Goal: Browse casually

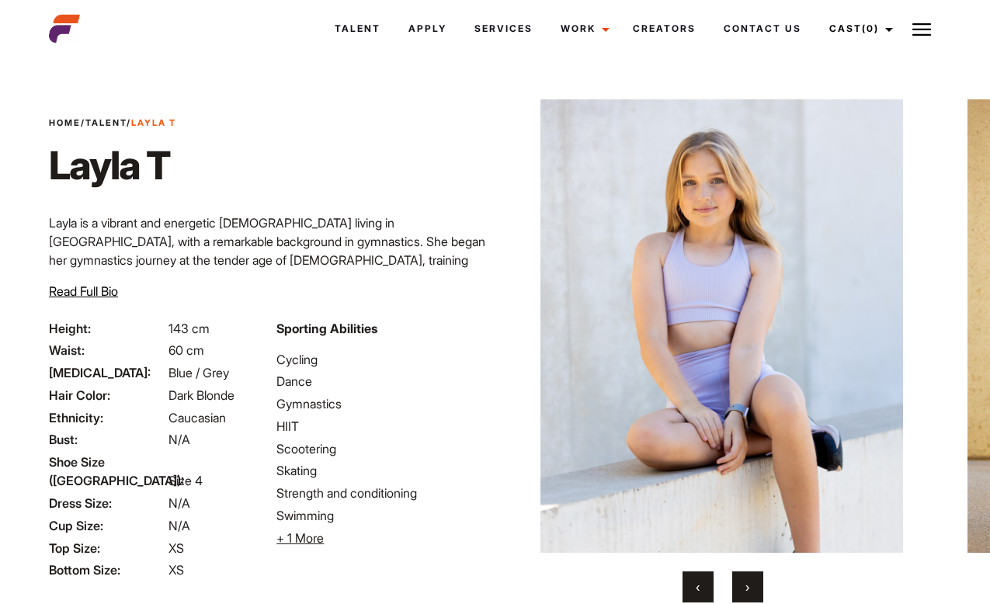
click at [757, 587] on button "›" at bounding box center [747, 586] width 31 height 31
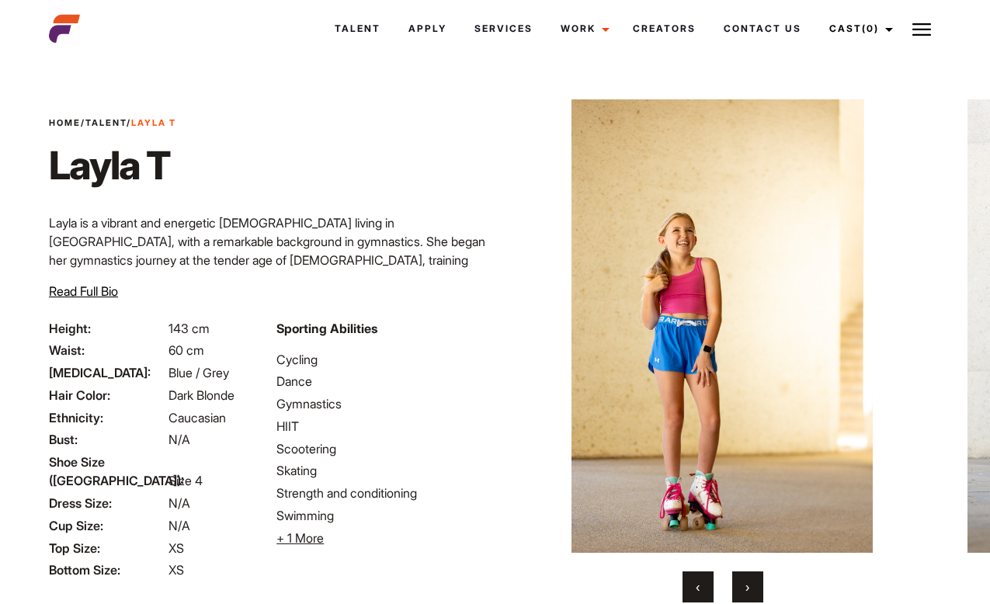
click at [756, 589] on button "›" at bounding box center [747, 586] width 31 height 31
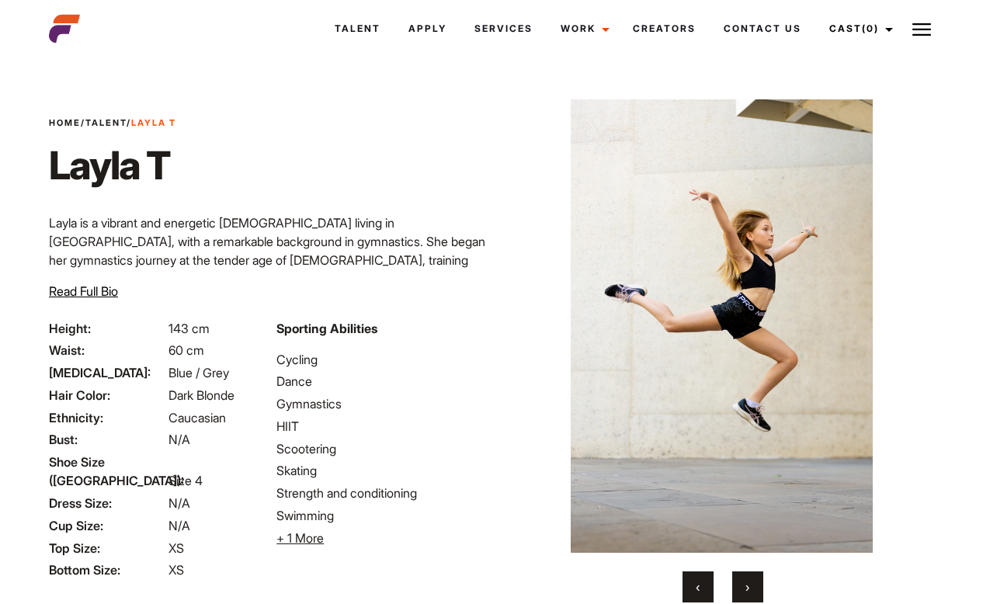
click at [756, 589] on button "›" at bounding box center [747, 586] width 31 height 31
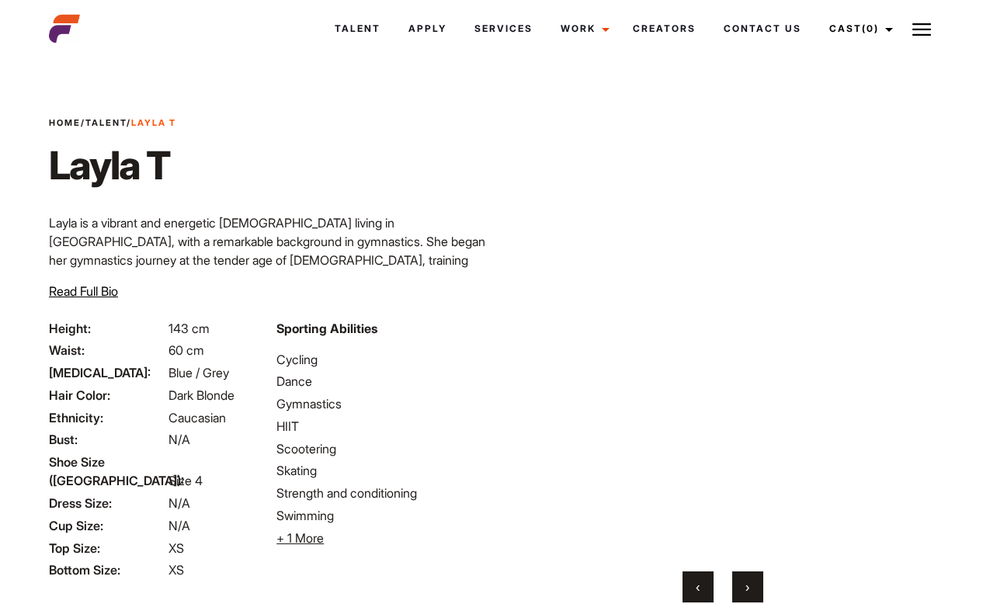
click at [755, 589] on button "›" at bounding box center [747, 586] width 31 height 31
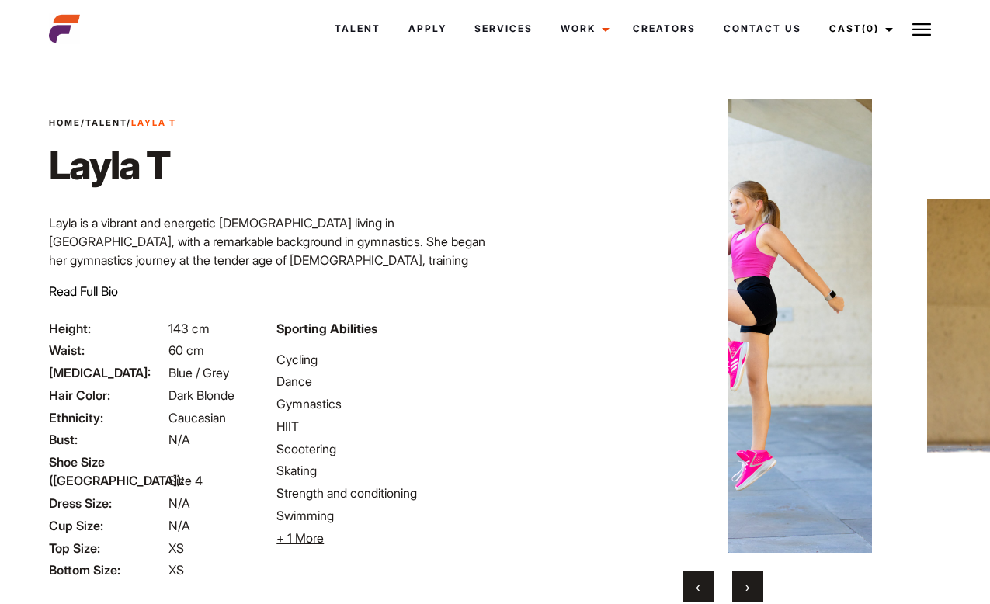
click at [755, 590] on button "›" at bounding box center [747, 586] width 31 height 31
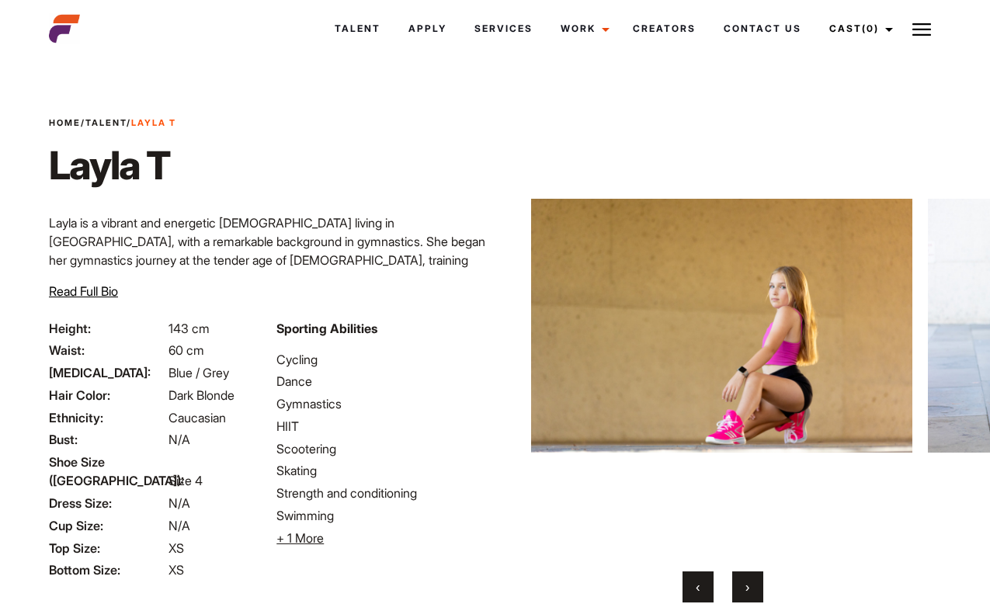
click at [755, 590] on button "›" at bounding box center [747, 586] width 31 height 31
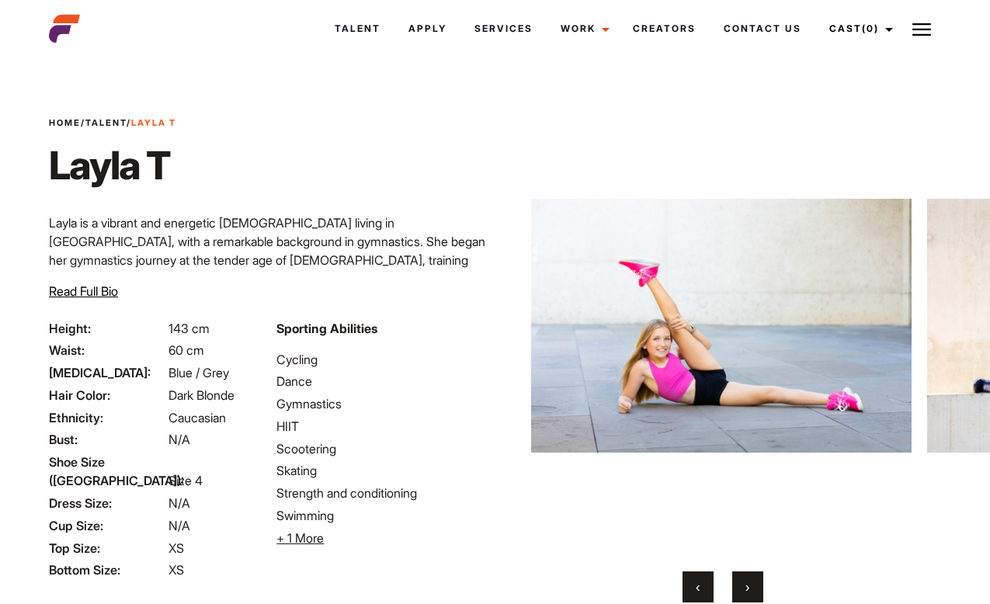
click at [755, 590] on button "›" at bounding box center [747, 586] width 31 height 31
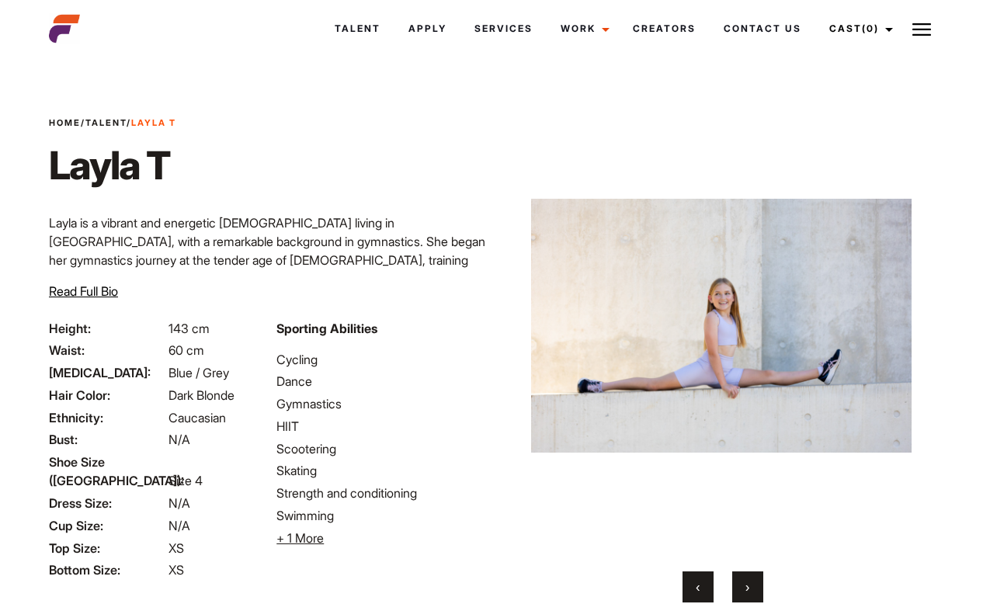
click at [755, 590] on button "›" at bounding box center [747, 586] width 31 height 31
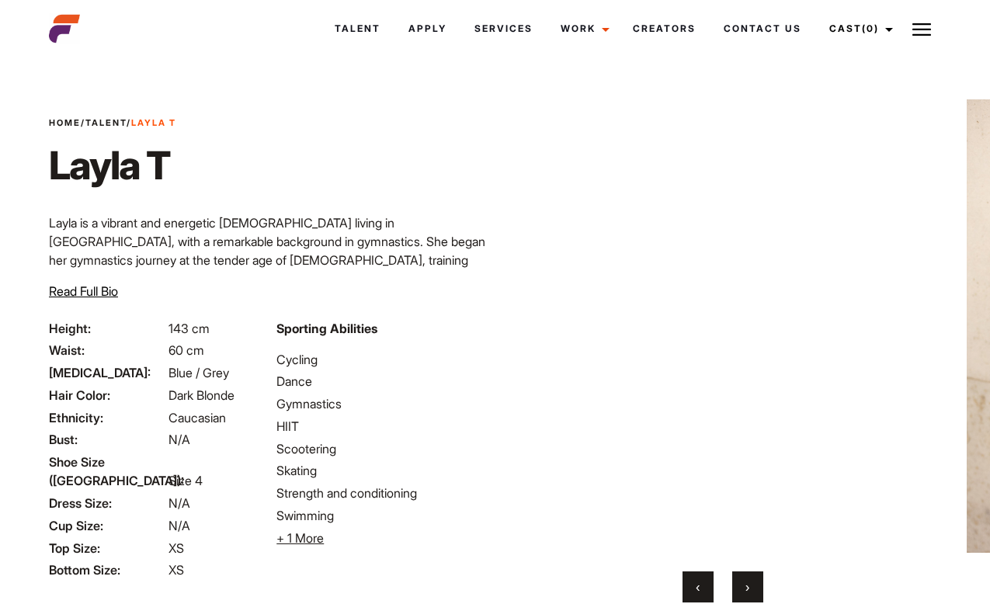
click at [755, 591] on button "›" at bounding box center [747, 586] width 31 height 31
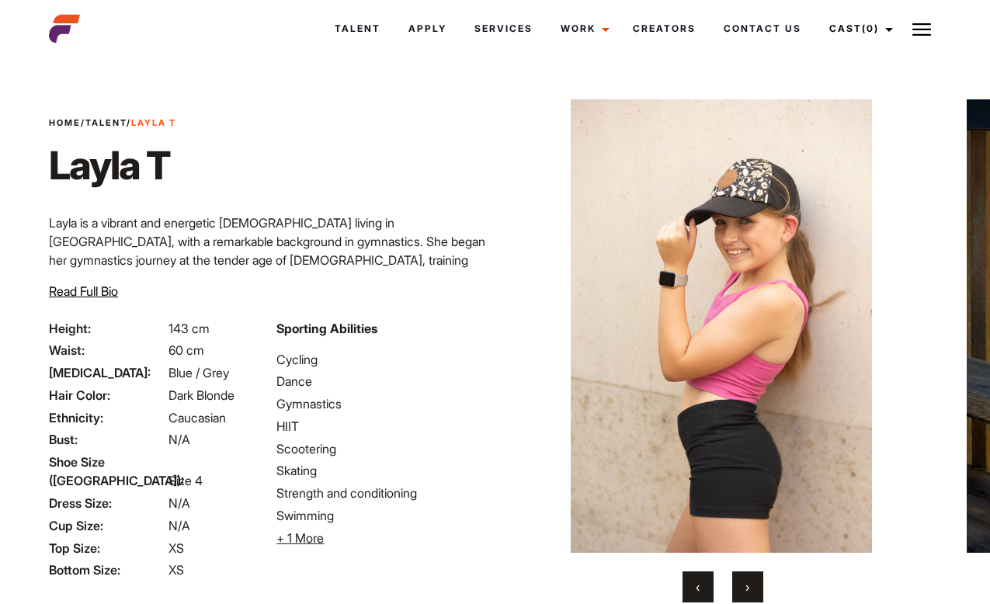
click at [755, 591] on button "›" at bounding box center [747, 586] width 31 height 31
